Goal: Task Accomplishment & Management: Use online tool/utility

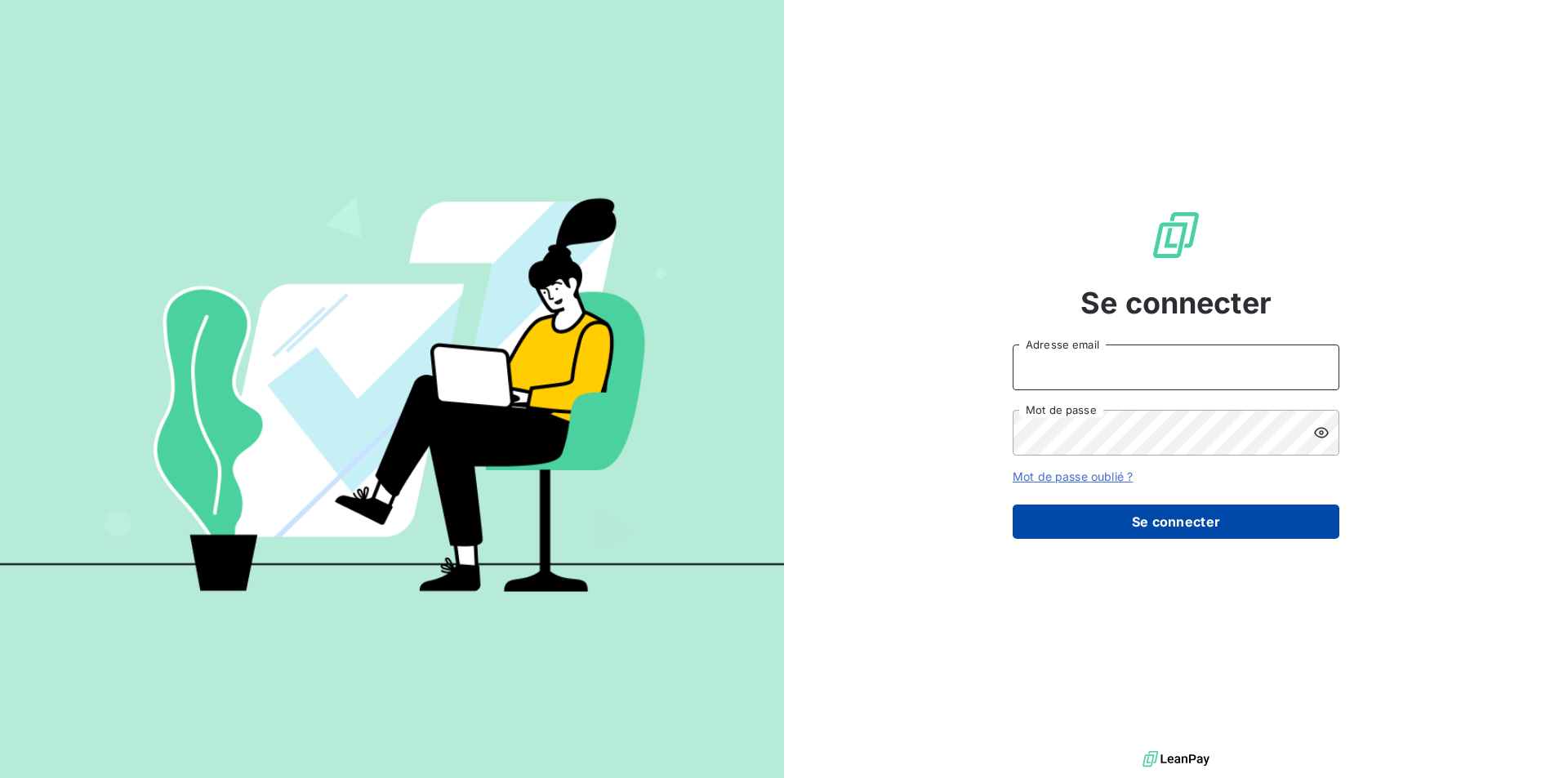
type input "[PERSON_NAME][EMAIL_ADDRESS][DOMAIN_NAME]"
click at [1160, 520] on button "Se connecter" at bounding box center [1176, 521] width 327 height 34
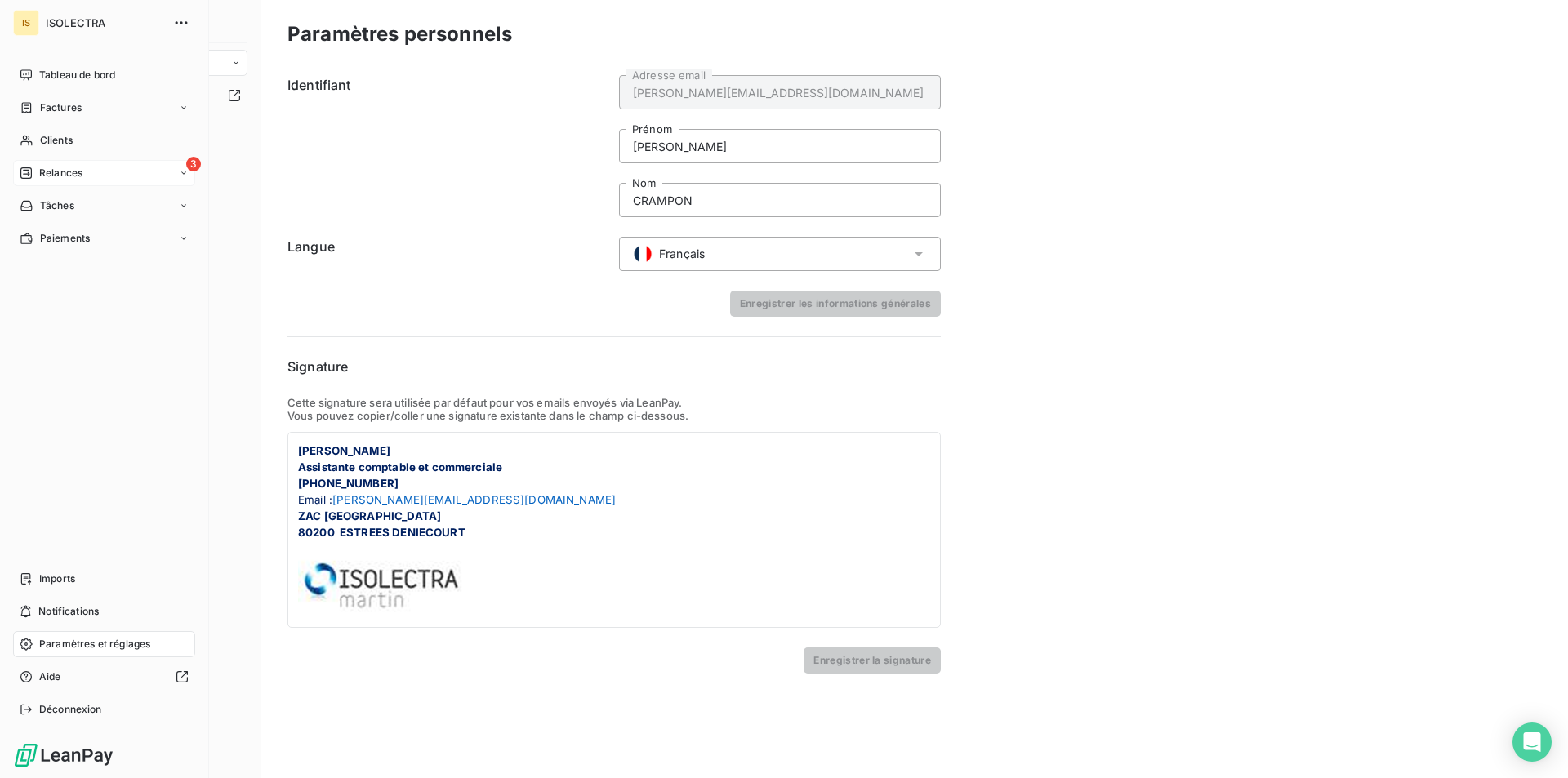
click at [42, 172] on span "Relances" at bounding box center [61, 173] width 44 height 15
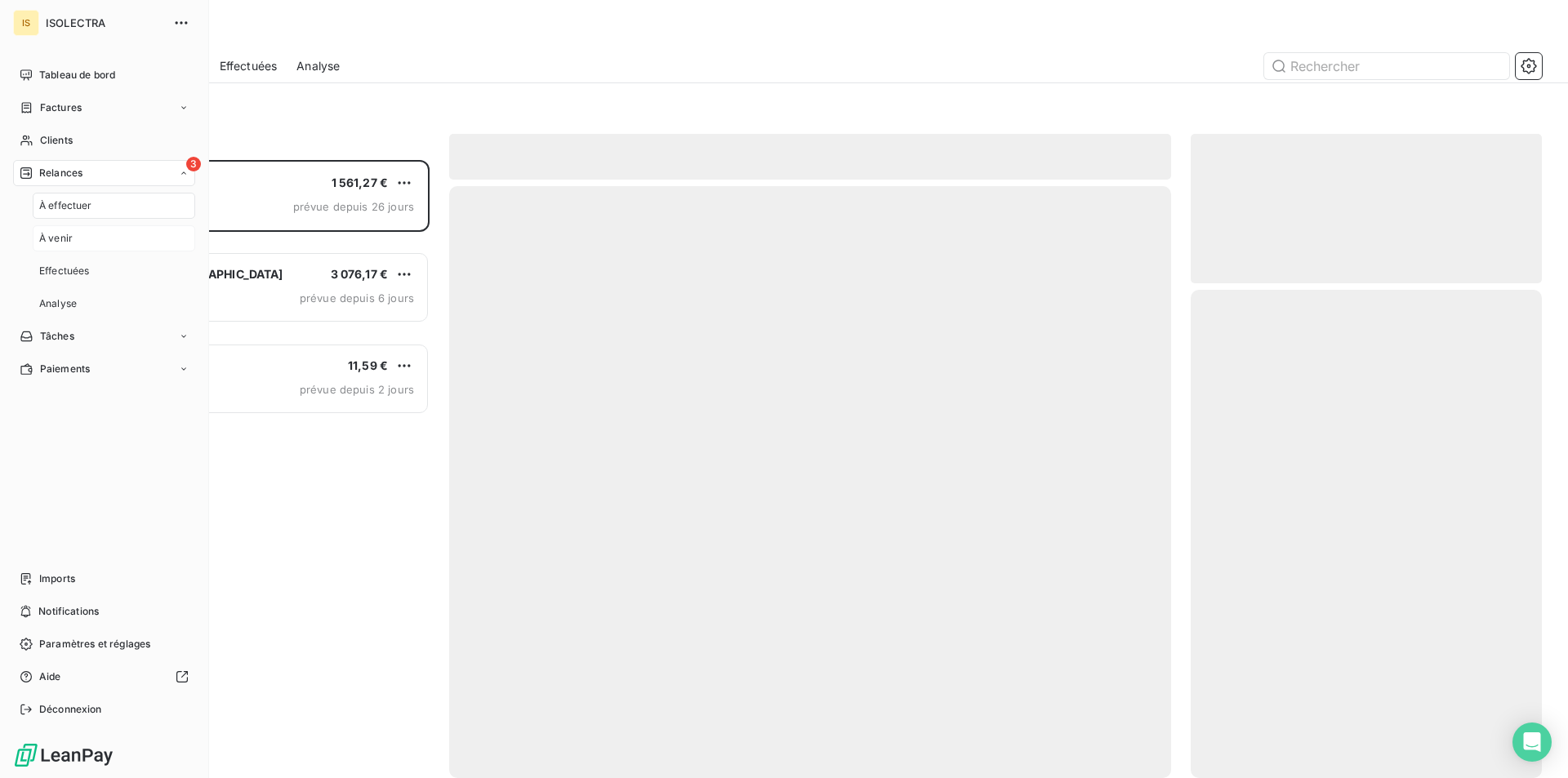
scroll to position [606, 338]
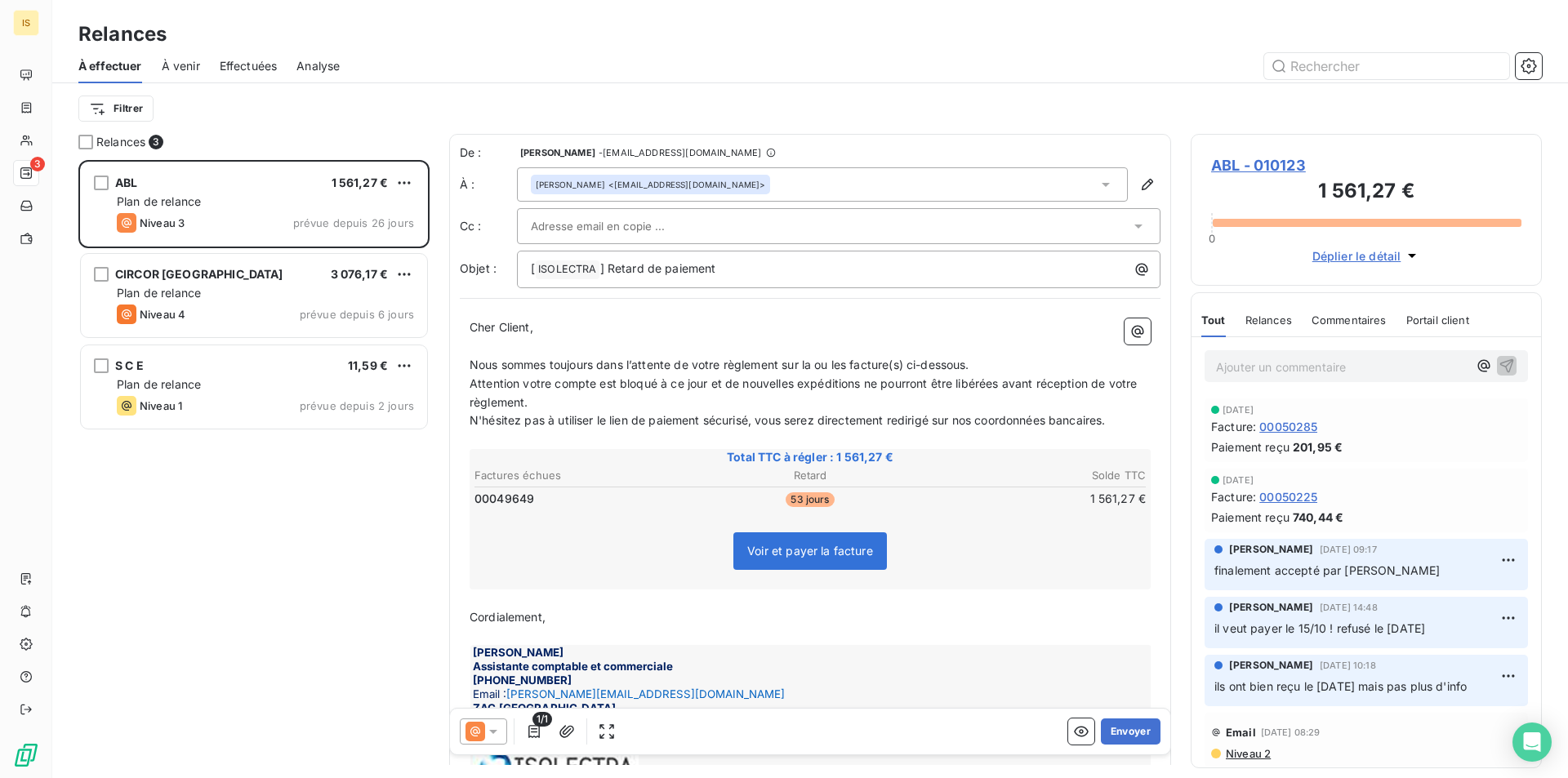
click at [229, 65] on span "Effectuées" at bounding box center [248, 65] width 58 height 16
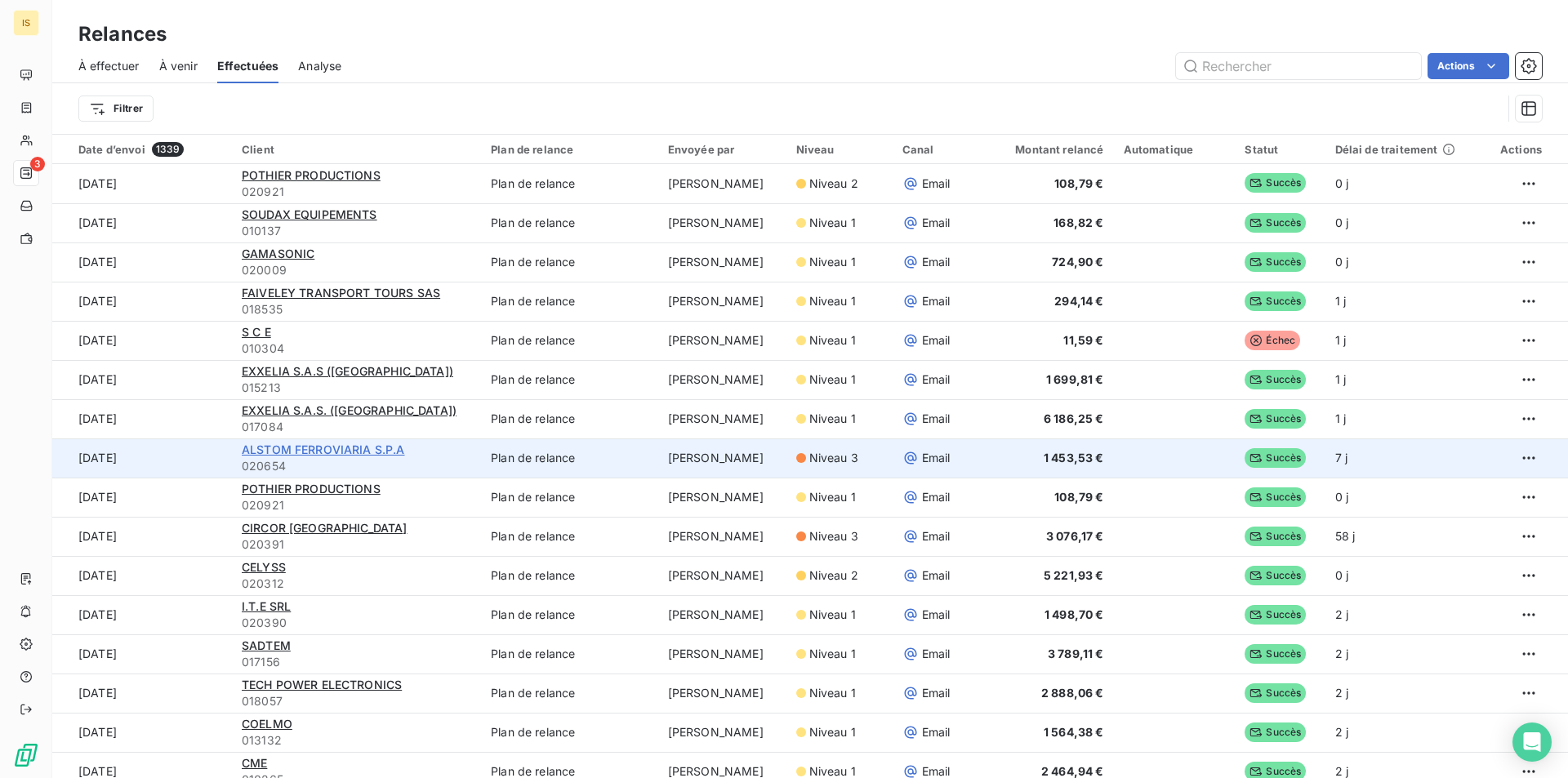
click at [266, 448] on span "ALSTOM FERROVIARIA S.P.A" at bounding box center [323, 449] width 163 height 14
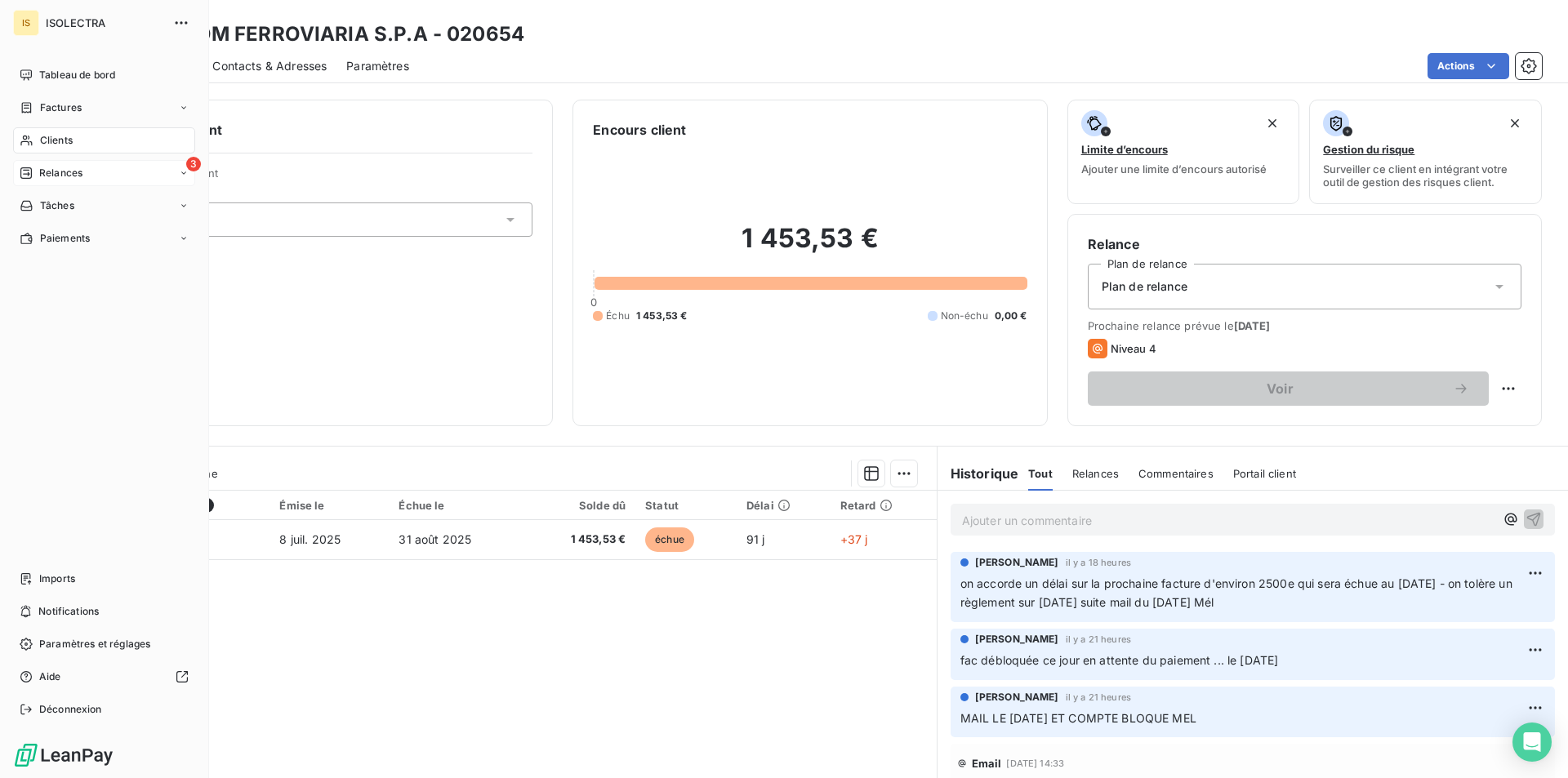
click at [77, 173] on span "Relances" at bounding box center [61, 173] width 44 height 15
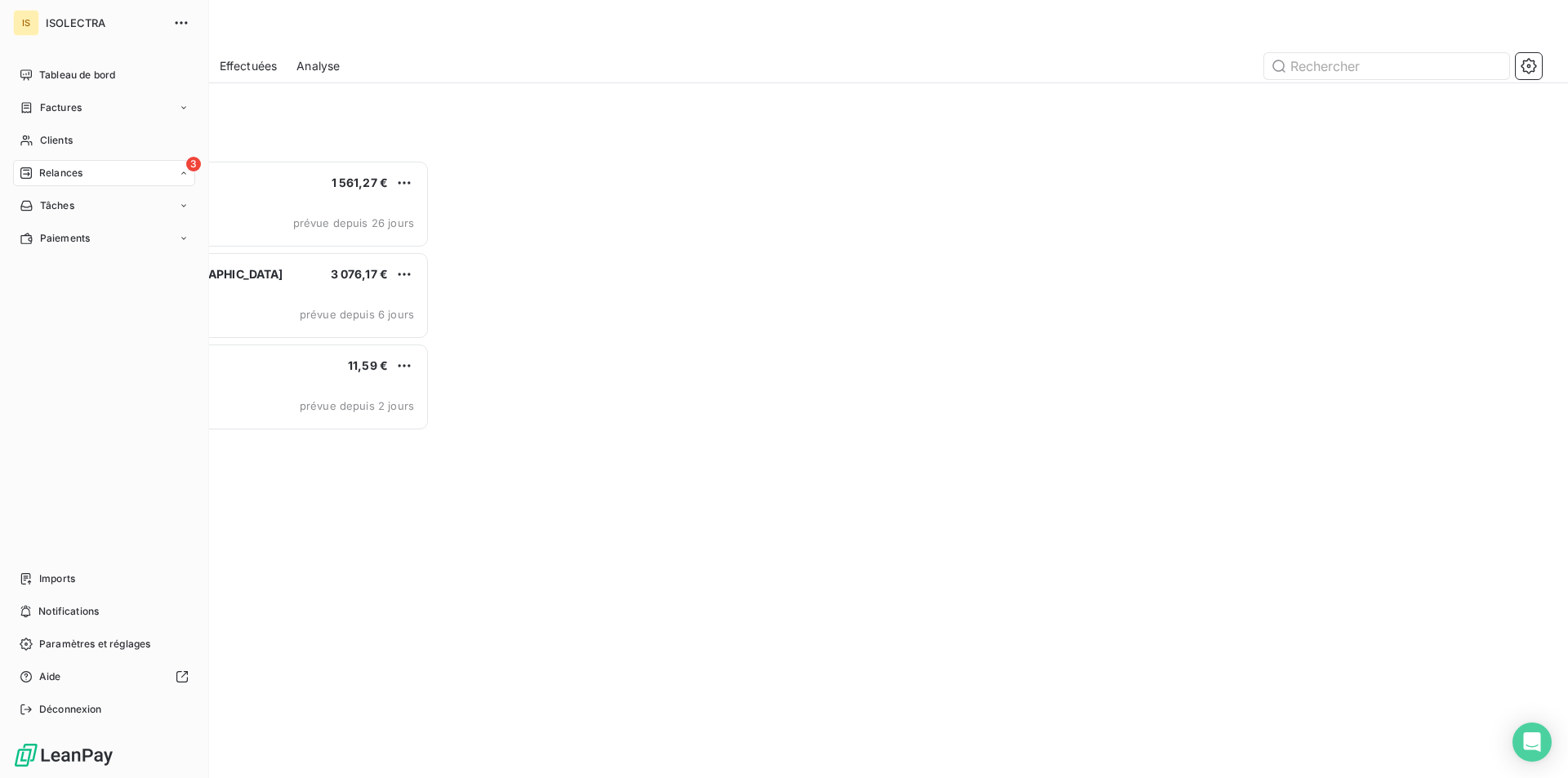
scroll to position [606, 338]
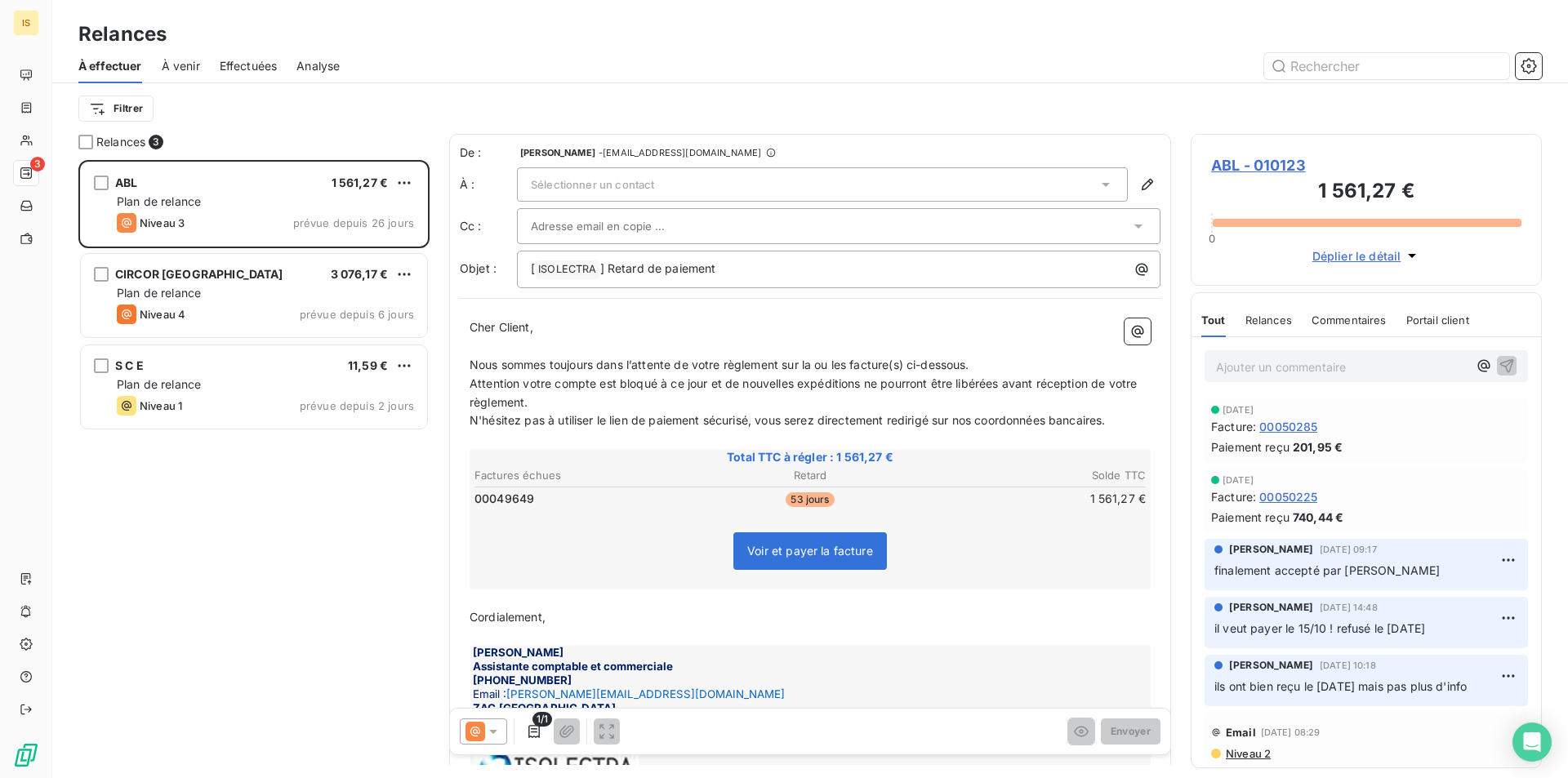
click at [267, 70] on span "Effectuées" at bounding box center [248, 65] width 58 height 16
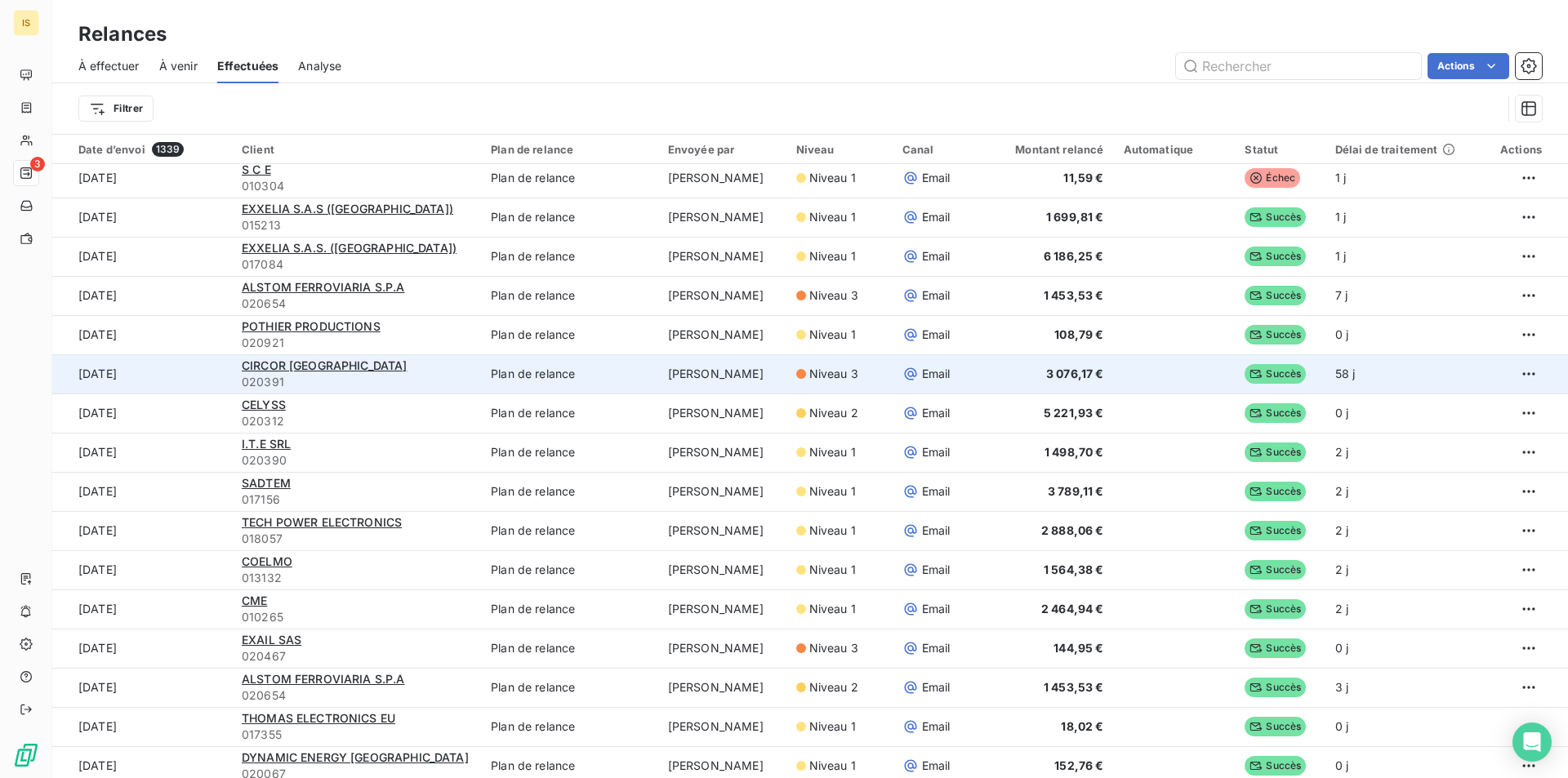
scroll to position [163, 0]
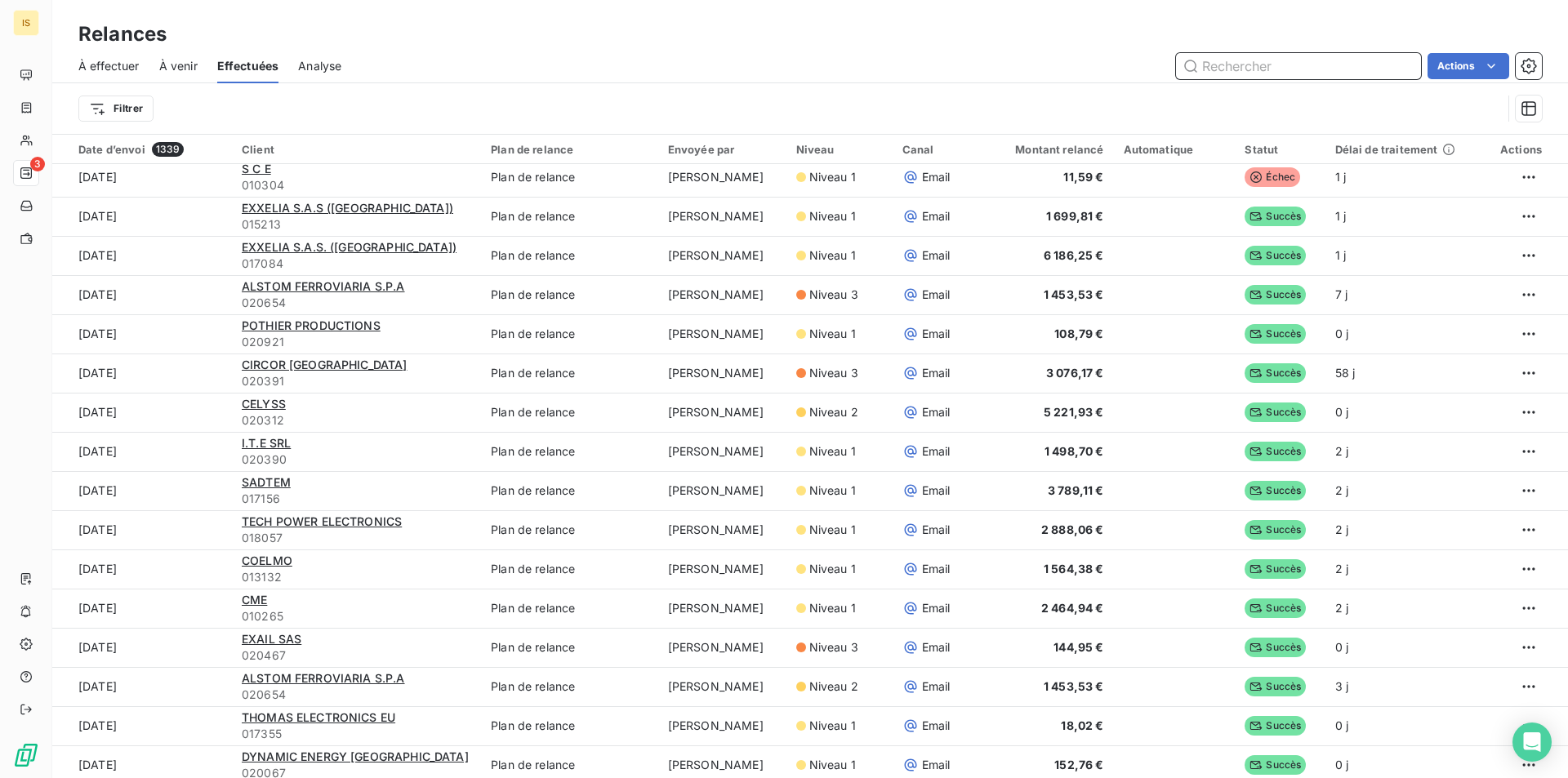
click at [197, 74] on span "À venir" at bounding box center [178, 65] width 38 height 16
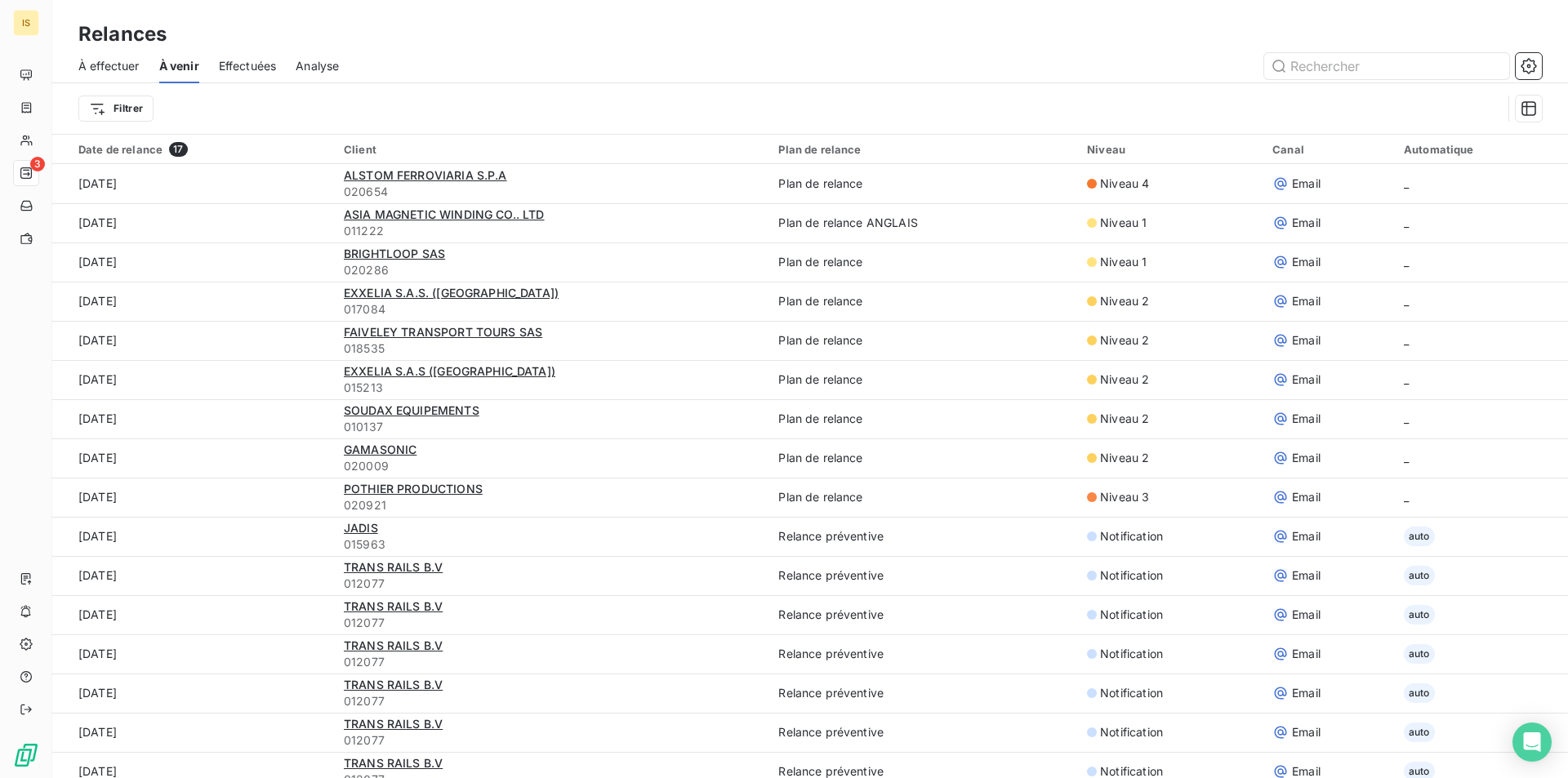
click at [116, 58] on span "À effectuer" at bounding box center [109, 65] width 62 height 16
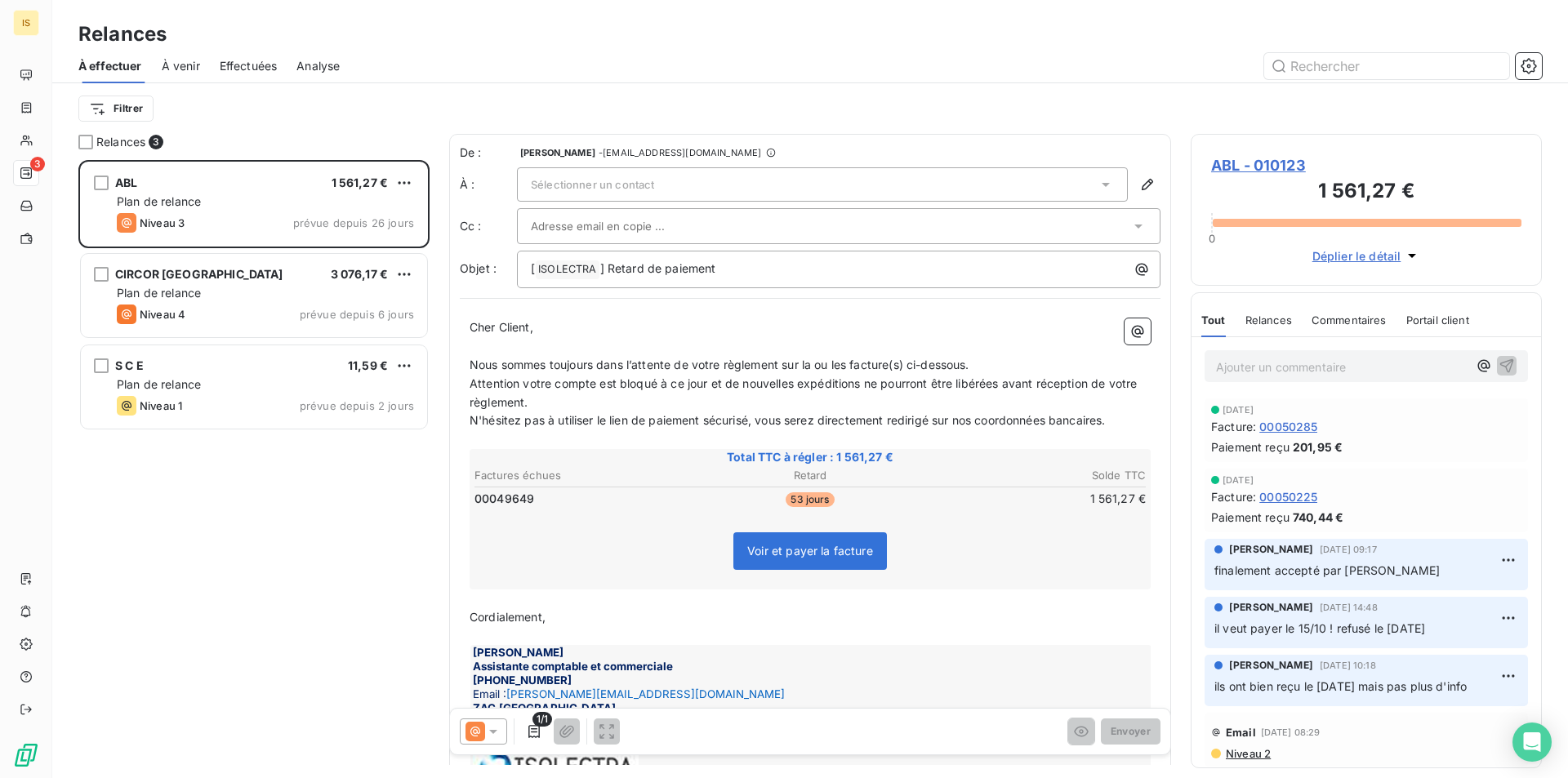
scroll to position [606, 338]
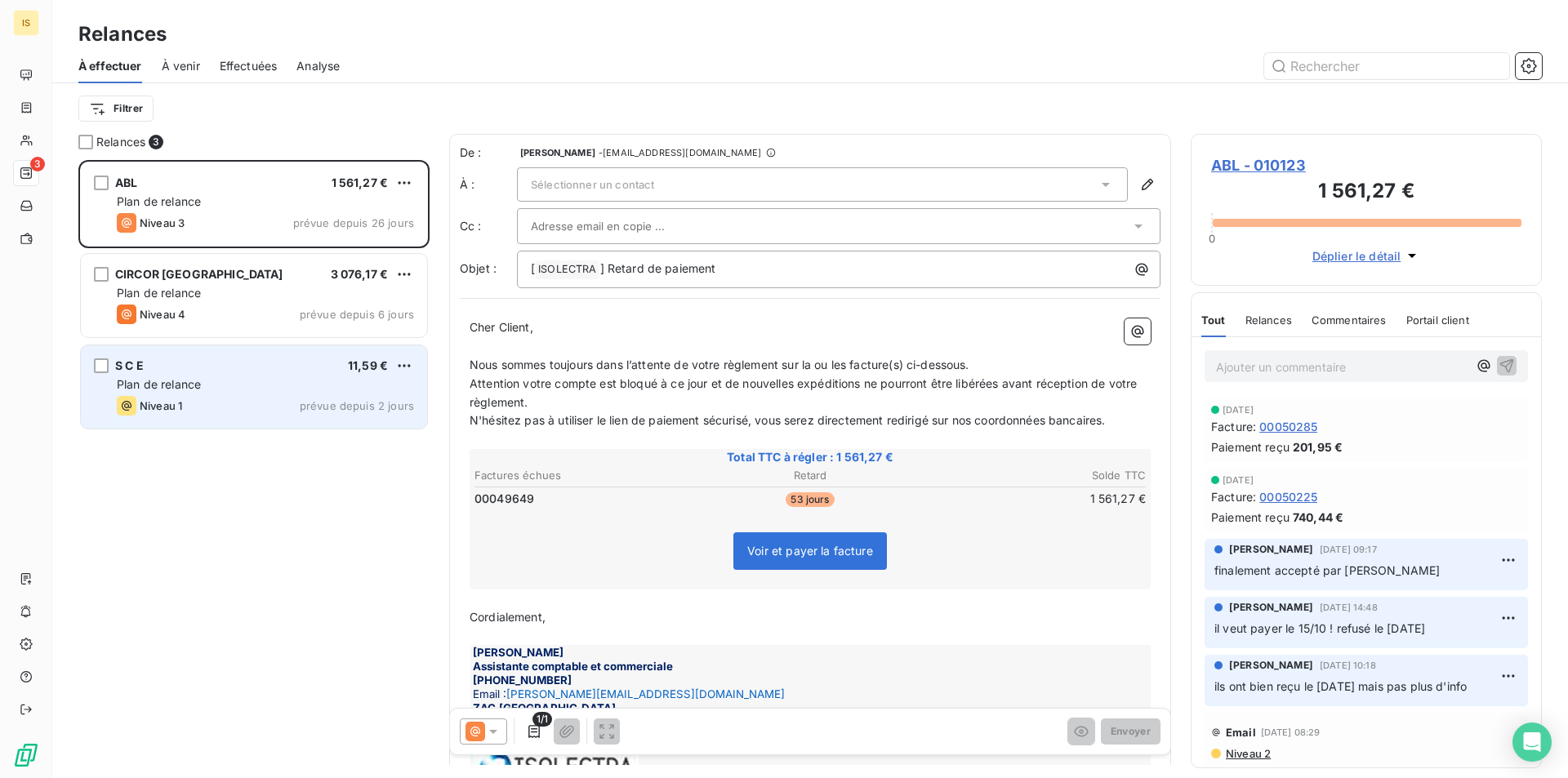
click at [242, 401] on div "Niveau 1 prévue depuis 2 jours" at bounding box center [264, 406] width 297 height 20
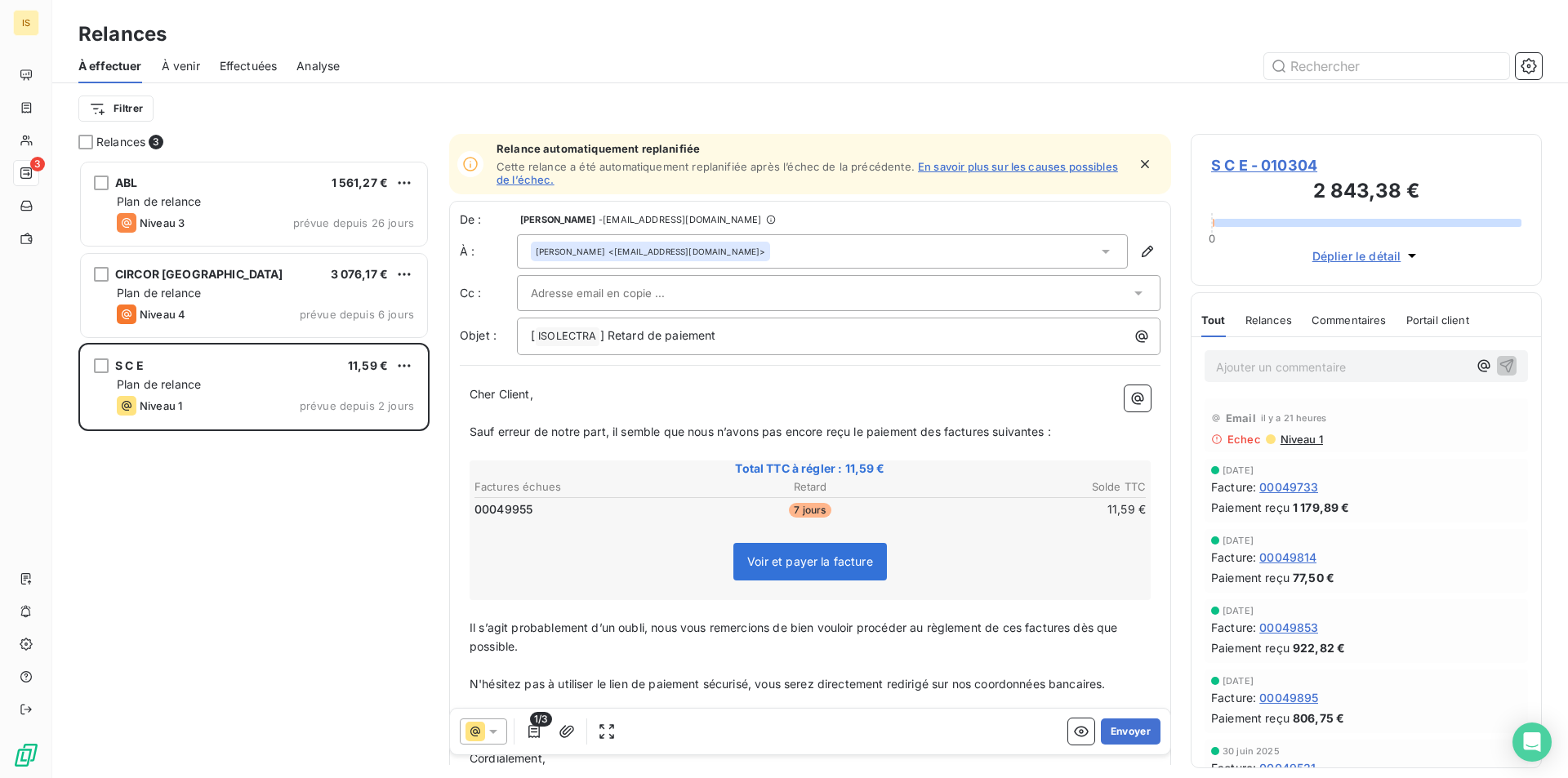
click at [1103, 253] on div "[PERSON_NAME] <[EMAIL_ADDRESS][DOMAIN_NAME]>" at bounding box center [822, 251] width 611 height 34
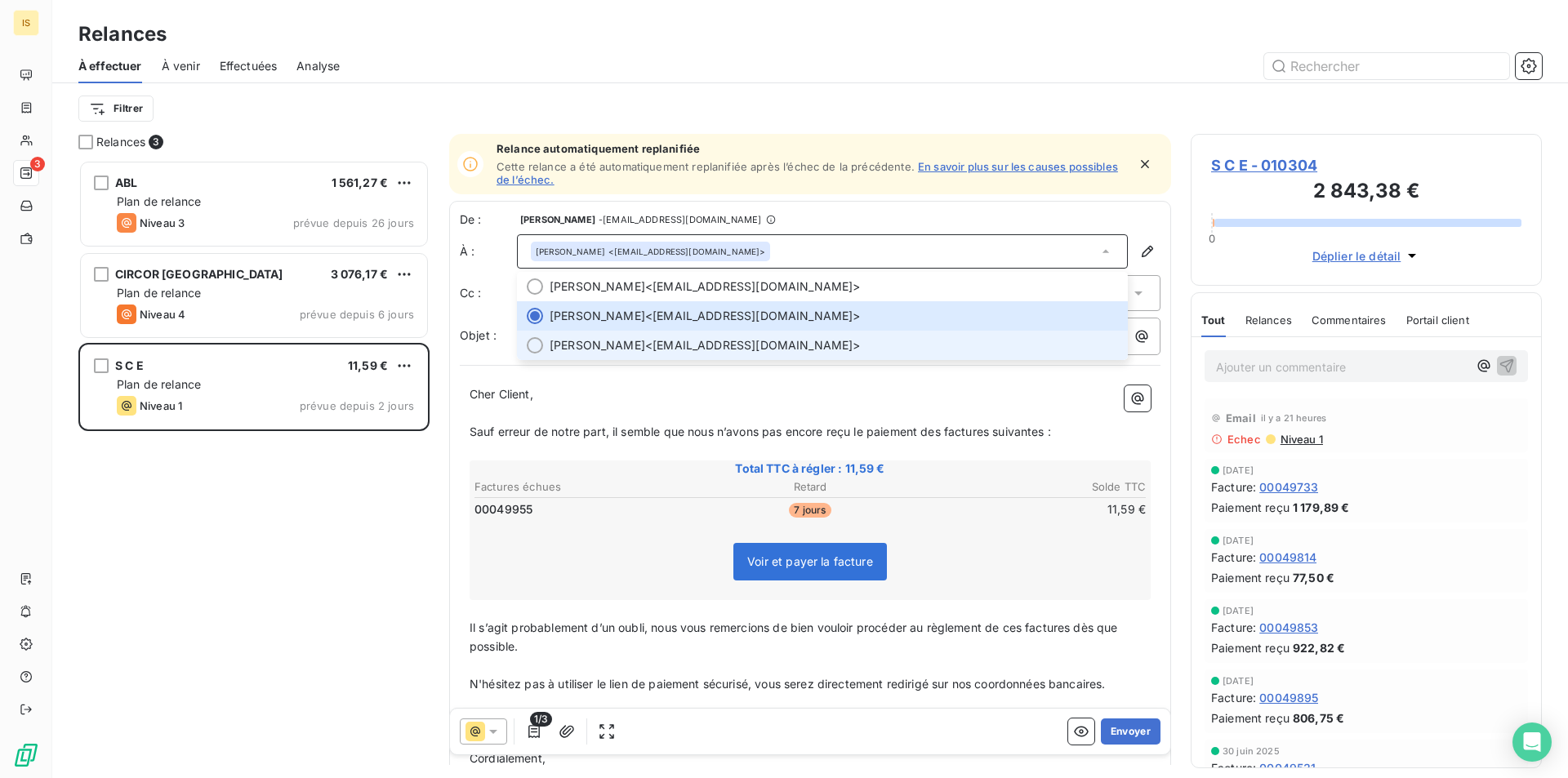
click at [612, 344] on span "[PERSON_NAME]" at bounding box center [597, 345] width 96 height 16
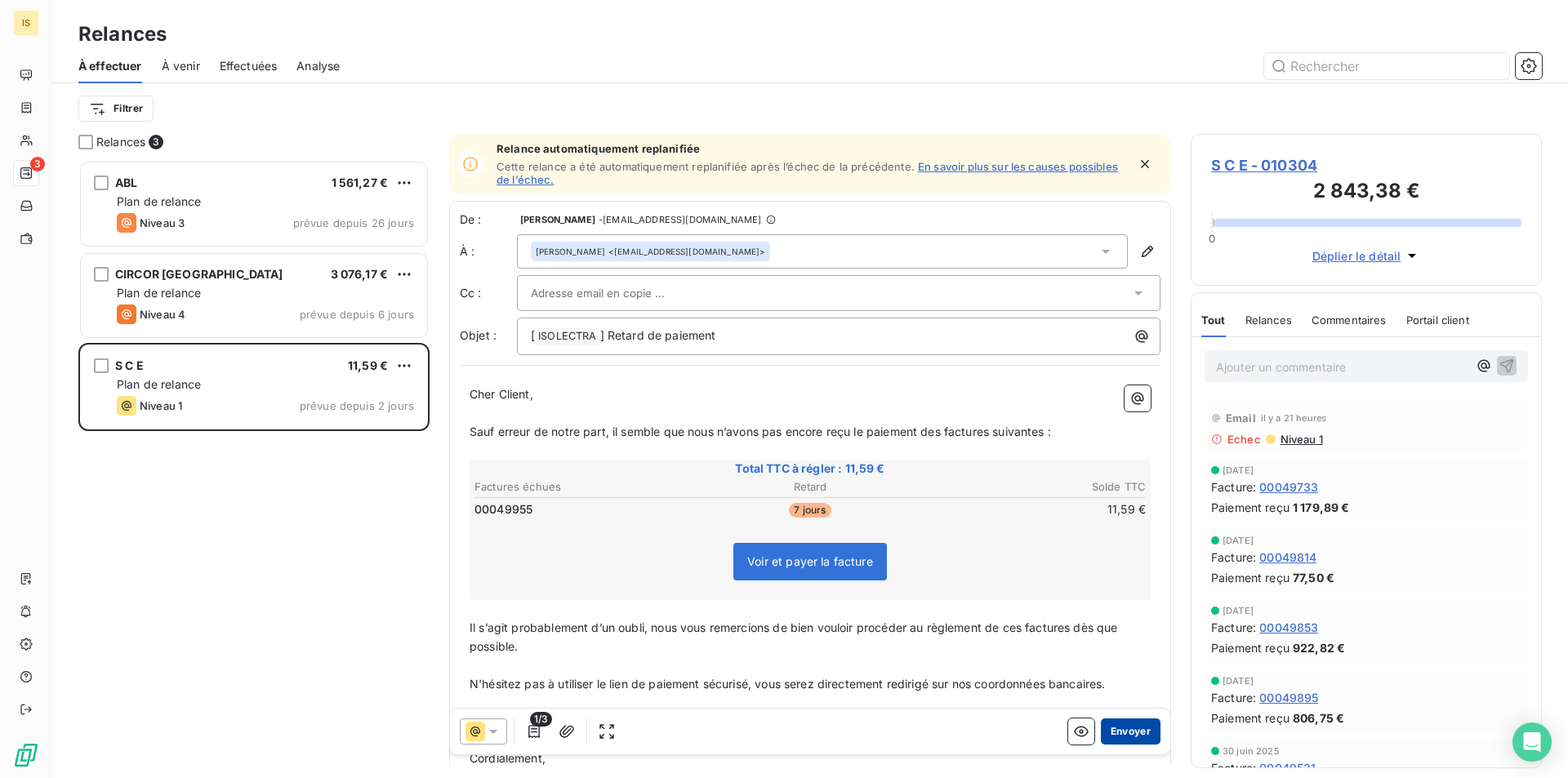
click at [1109, 735] on button "Envoyer" at bounding box center [1130, 732] width 60 height 27
